Goal: Check status: Check status

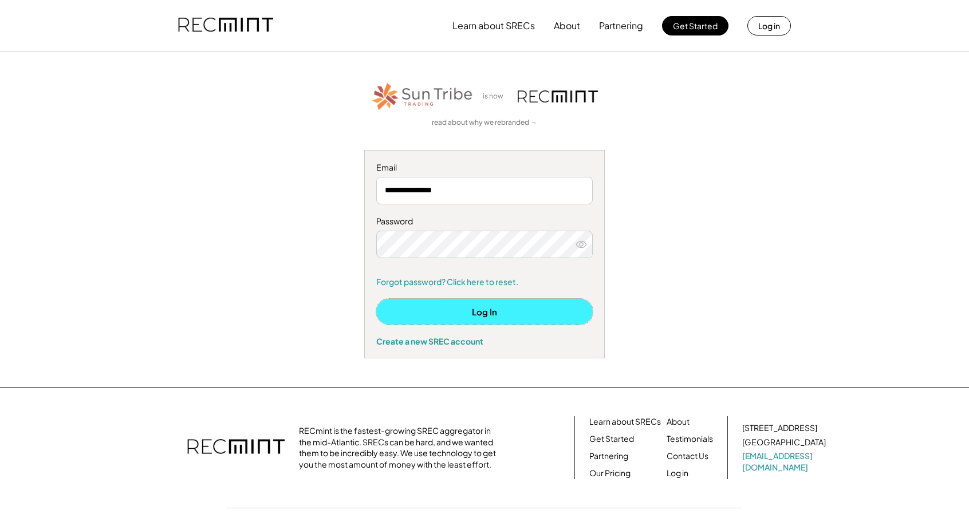
click at [483, 310] on button "Log In" at bounding box center [484, 312] width 216 height 26
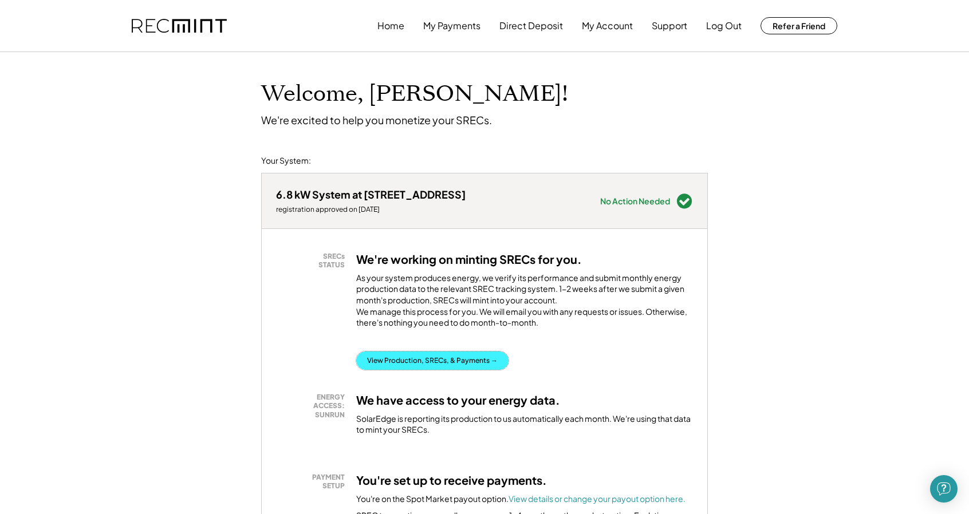
click at [381, 368] on button "View Production, SRECs, & Payments →" at bounding box center [432, 361] width 152 height 18
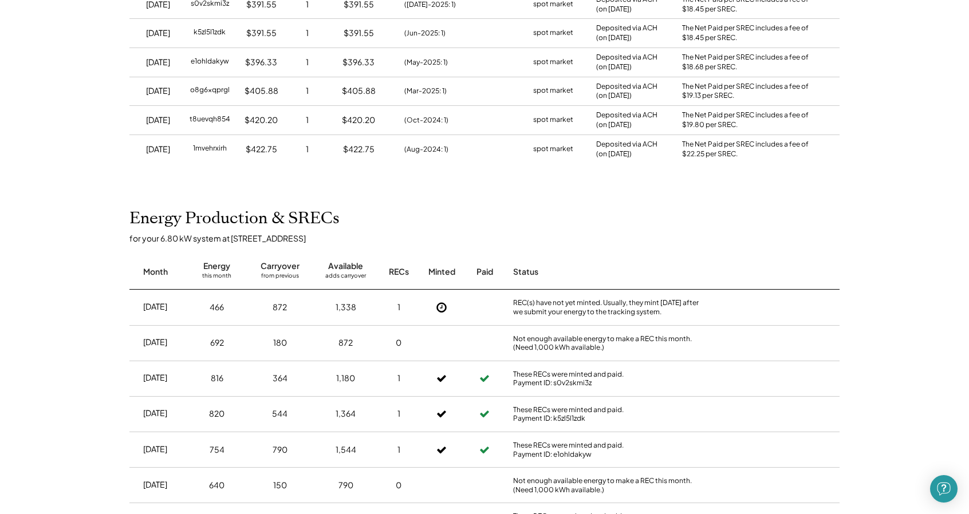
scroll to position [229, 0]
